Goal: Task Accomplishment & Management: Use online tool/utility

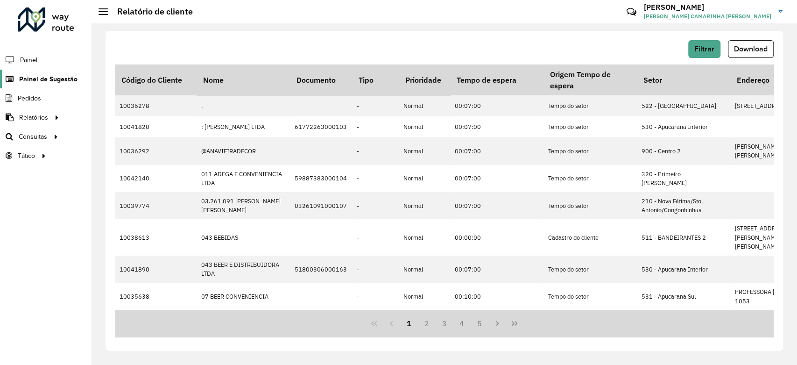
click at [51, 78] on span "Painel de Sugestão" at bounding box center [48, 79] width 58 height 10
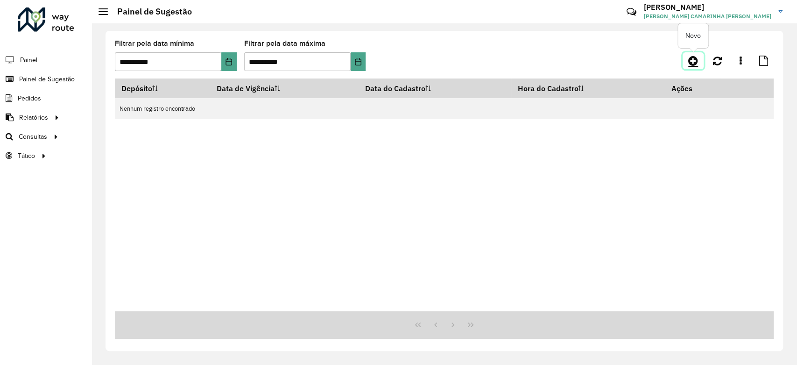
click at [695, 59] on icon at bounding box center [693, 60] width 10 height 11
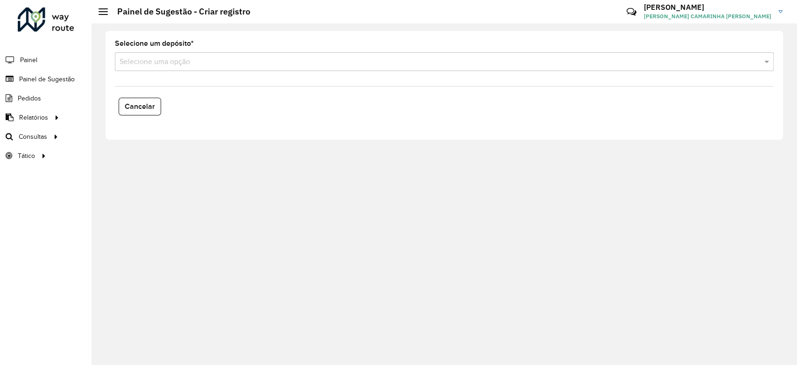
click at [188, 63] on input "text" at bounding box center [434, 61] width 631 height 11
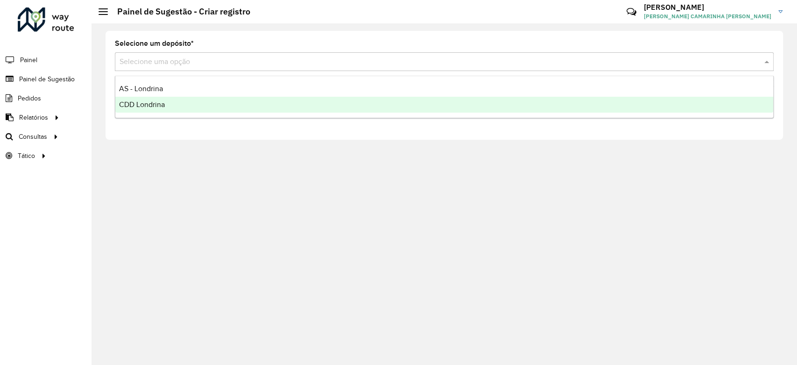
click at [164, 105] on span "CDD Londrina" at bounding box center [142, 104] width 46 height 8
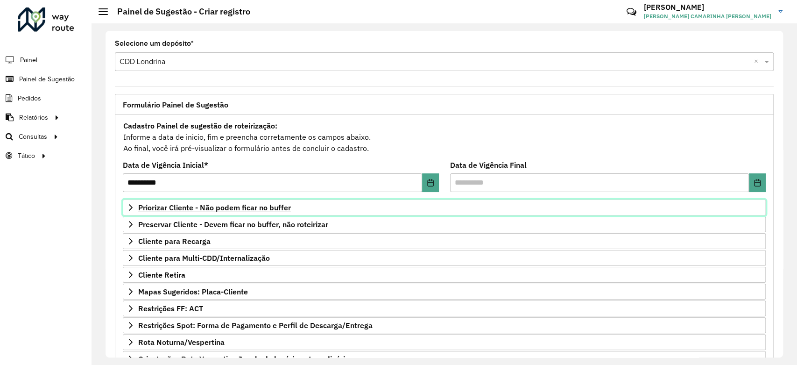
click at [236, 204] on span "Priorizar Cliente - Não podem ficar no buffer" at bounding box center [214, 206] width 153 height 7
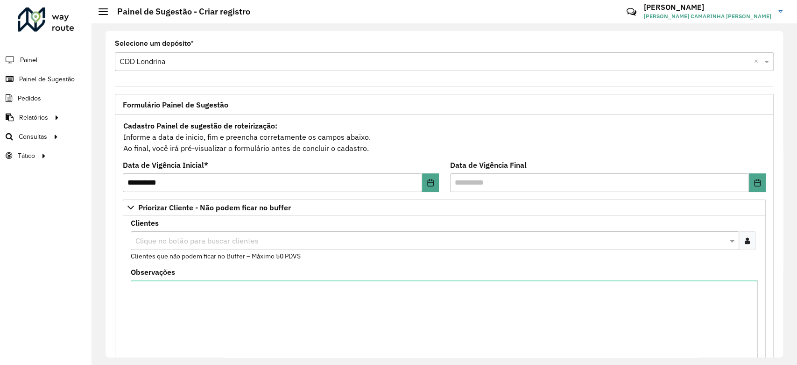
click at [261, 235] on input "text" at bounding box center [430, 240] width 594 height 11
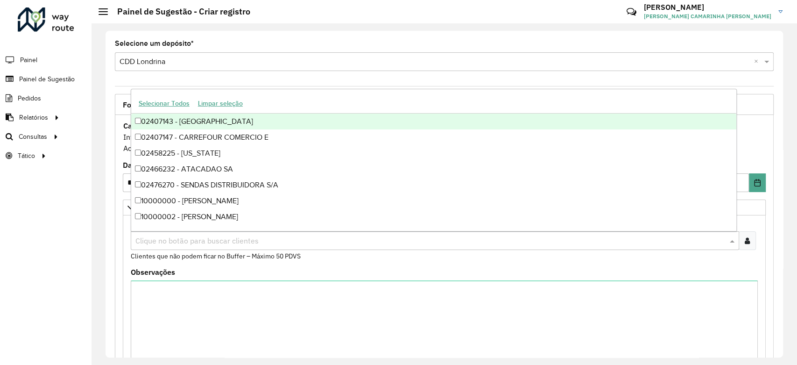
paste input "*****"
type input "*****"
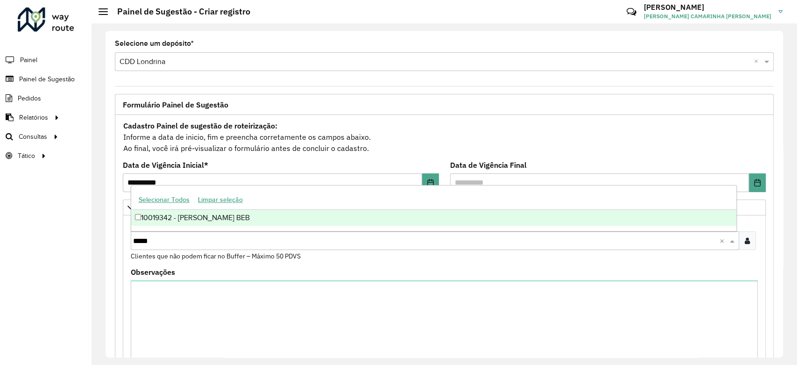
click at [240, 222] on div "10019342 - [PERSON_NAME] BEB" at bounding box center [433, 218] width 605 height 16
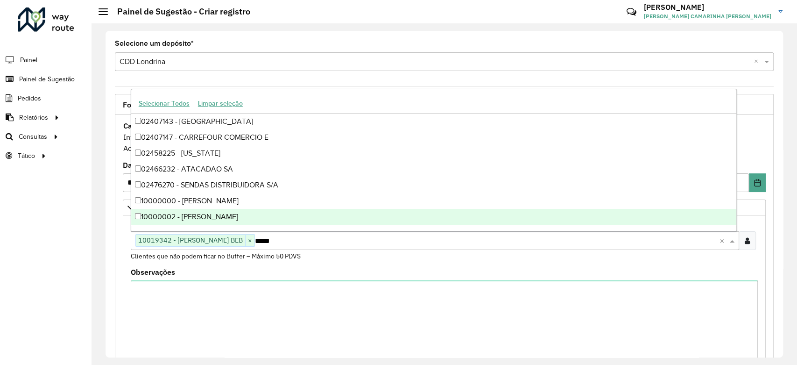
drag, startPoint x: 78, startPoint y: 257, endPoint x: 79, endPoint y: 261, distance: 4.8
click at [78, 259] on div "Roteirizador AmbevTech Painel Painel de Sugestão Pedidos Relatórios Clientes Cl…" at bounding box center [45, 182] width 91 height 365
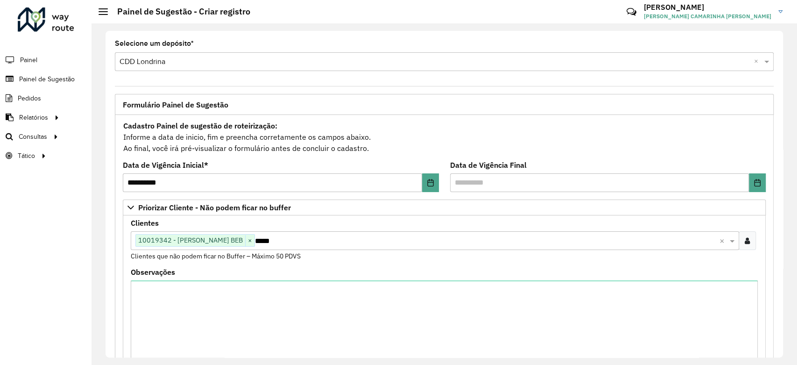
scroll to position [255, 0]
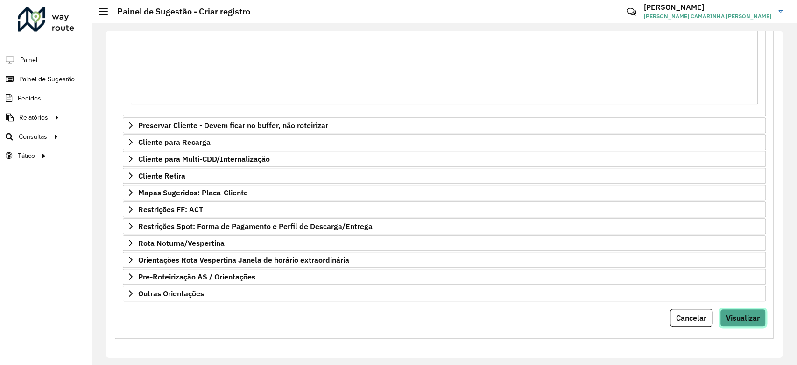
click at [735, 314] on span "Visualizar" at bounding box center [743, 317] width 34 height 9
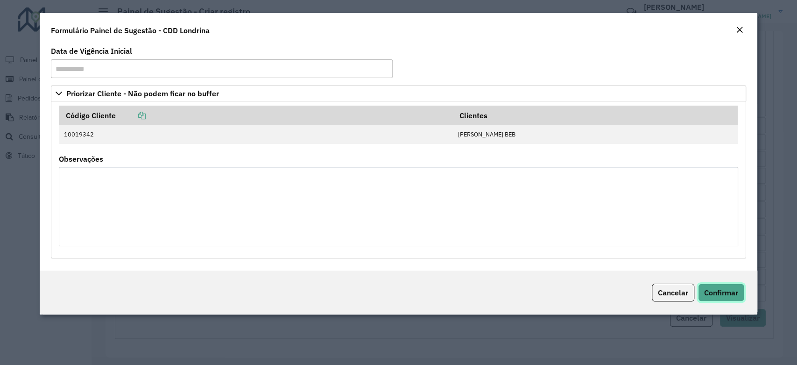
click at [732, 296] on span "Confirmar" at bounding box center [721, 292] width 34 height 9
